Goal: Information Seeking & Learning: Learn about a topic

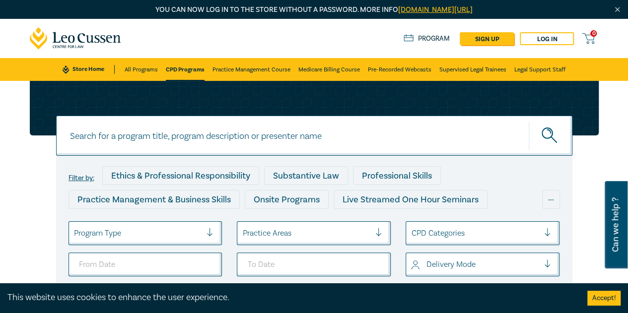
click at [197, 142] on input at bounding box center [314, 136] width 517 height 40
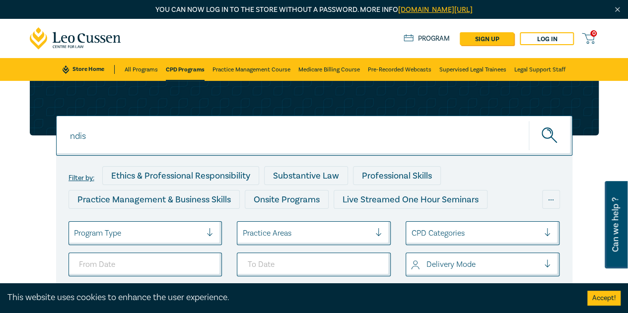
type input "ndis"
click at [529, 121] on button "submit" at bounding box center [551, 136] width 44 height 30
click at [540, 132] on button "submit" at bounding box center [551, 136] width 44 height 30
click at [549, 135] on icon "submit" at bounding box center [550, 136] width 17 height 17
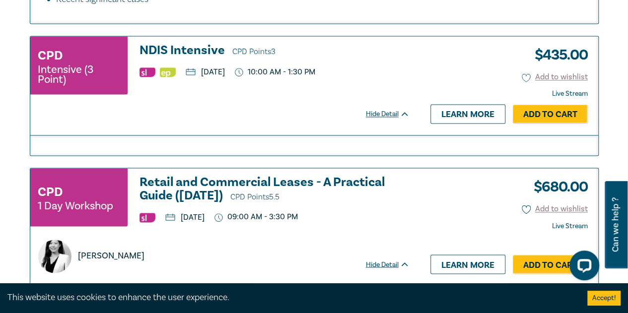
scroll to position [660, 0]
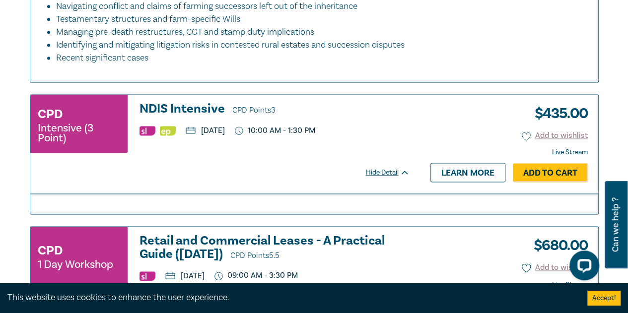
click at [201, 115] on h3 "NDIS Intensive CPD Points 3" at bounding box center [275, 109] width 270 height 15
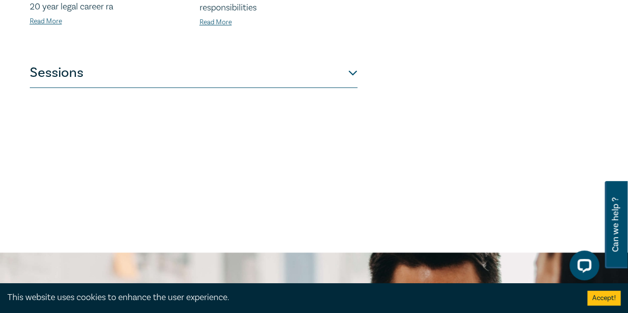
scroll to position [421, 0]
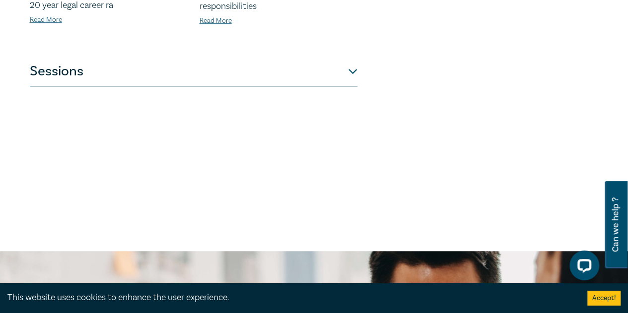
click at [234, 75] on button "Sessions" at bounding box center [194, 72] width 328 height 30
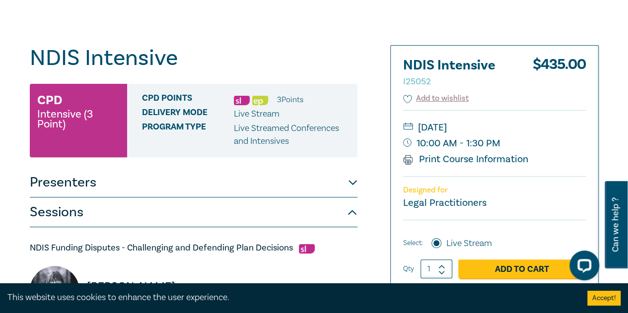
scroll to position [0, 0]
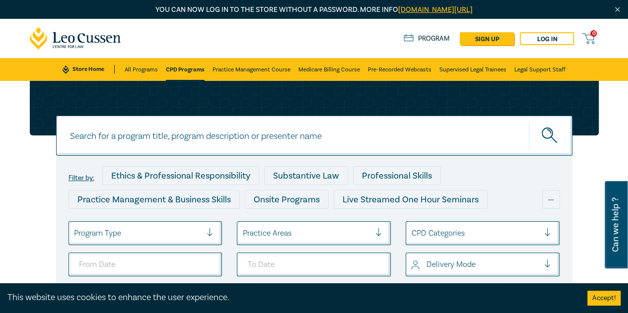
click at [215, 132] on input at bounding box center [314, 136] width 517 height 40
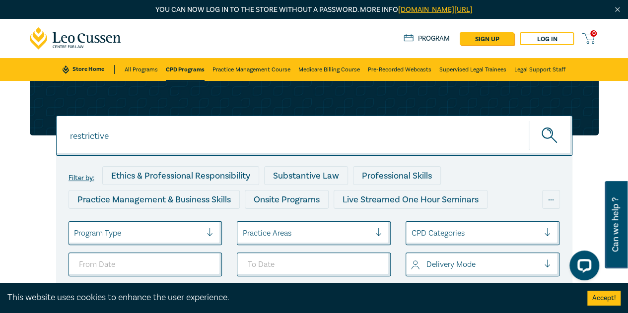
type input "restrictive"
click at [529, 121] on button "submit" at bounding box center [551, 136] width 44 height 30
click at [549, 132] on icon "submit" at bounding box center [550, 136] width 17 height 17
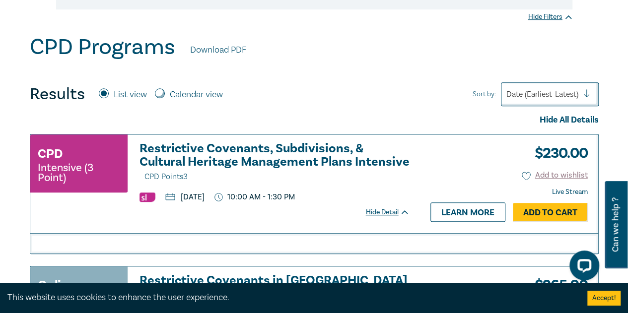
scroll to position [319, 0]
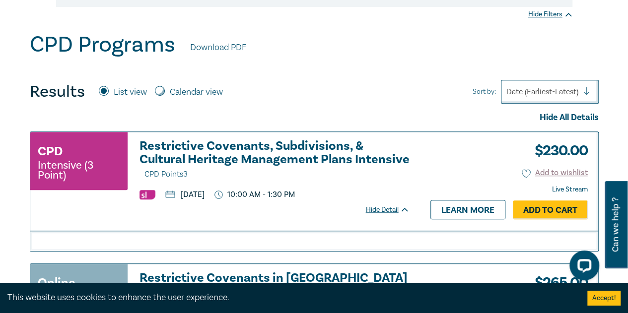
click at [309, 155] on h3 "Restrictive Covenants, Subdivisions, & Cultural Heritage Management Plans Inten…" at bounding box center [275, 161] width 270 height 42
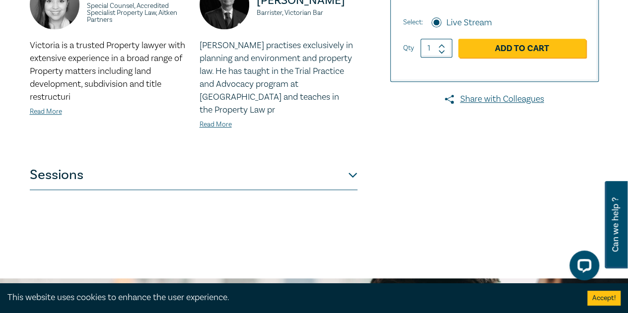
scroll to position [394, 0]
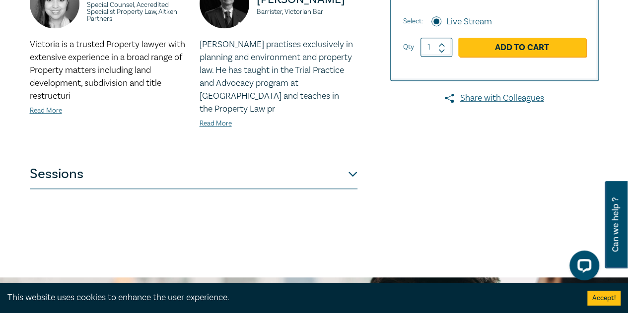
click at [221, 159] on button "Sessions" at bounding box center [194, 174] width 328 height 30
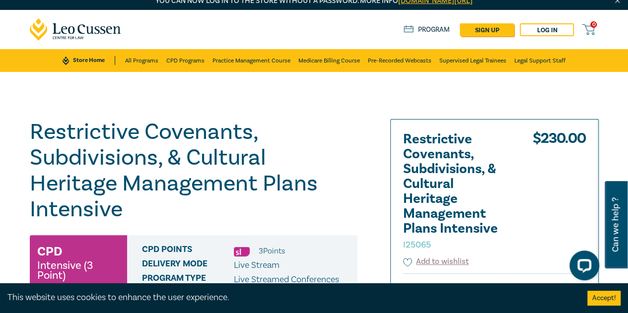
scroll to position [4, 0]
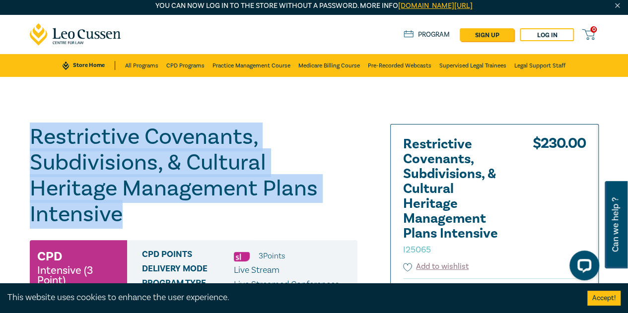
drag, startPoint x: 303, startPoint y: 185, endPoint x: 32, endPoint y: 138, distance: 274.9
click at [32, 138] on h1 "Restrictive Covenants, Subdivisions, & Cultural Heritage Management Plans Inten…" at bounding box center [194, 175] width 328 height 103
copy h1 "Restrictive Covenants, Subdivisions, & Cultural Heritage Management Plans Inten…"
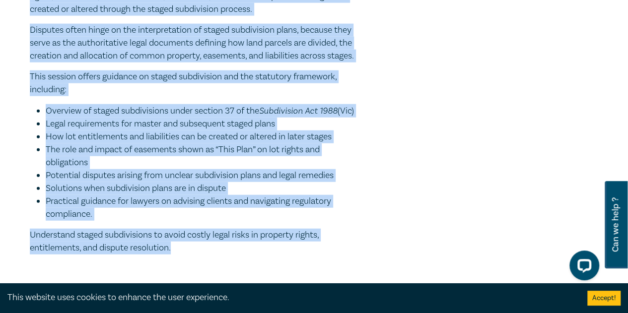
scroll to position [1247, 0]
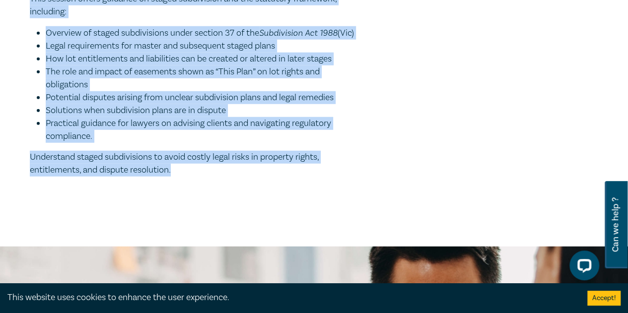
drag, startPoint x: 31, startPoint y: 108, endPoint x: 210, endPoint y: 189, distance: 196.3
copy div "Cultural Heritage Management Plans: Legal Risks, Costs and Compliance Cultural …"
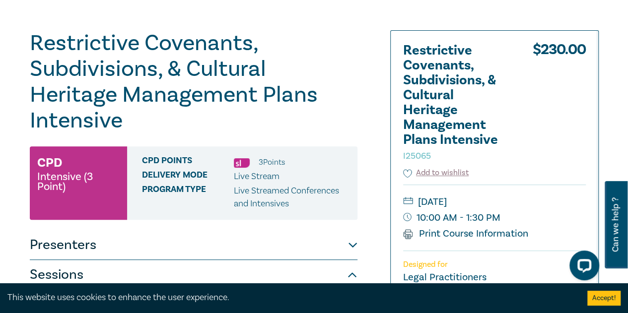
scroll to position [95, 0]
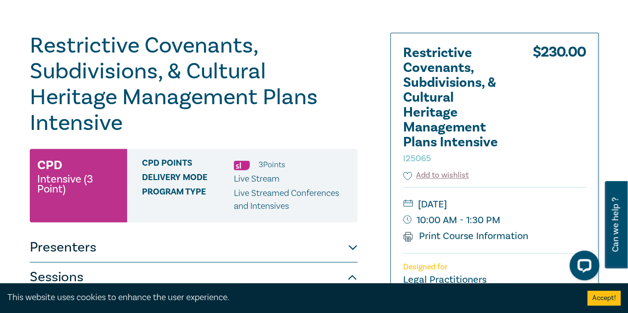
click at [594, 72] on div "Restrictive Covenants, Subdivisions, & Cultural Heritage Management Plans Inten…" at bounding box center [495, 206] width 208 height 346
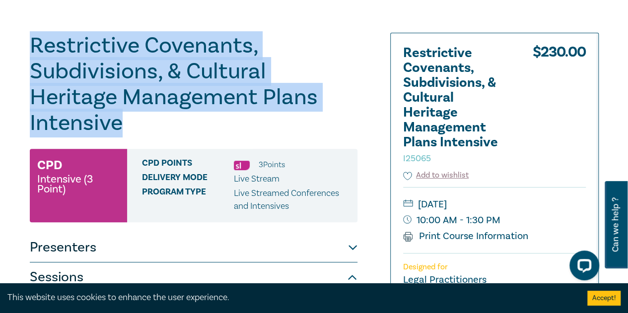
drag, startPoint x: 316, startPoint y: 102, endPoint x: 27, endPoint y: 57, distance: 293.1
copy h1 "Restrictive Covenants, Subdivisions, & Cultural Heritage Management Plans Inten…"
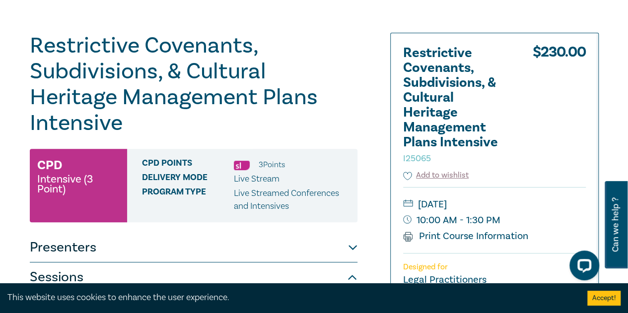
click at [583, 36] on div "Restrictive Covenants, Subdivisions, & Cultural Heritage Management Plans Inten…" at bounding box center [495, 206] width 208 height 346
